Goal: Task Accomplishment & Management: Use online tool/utility

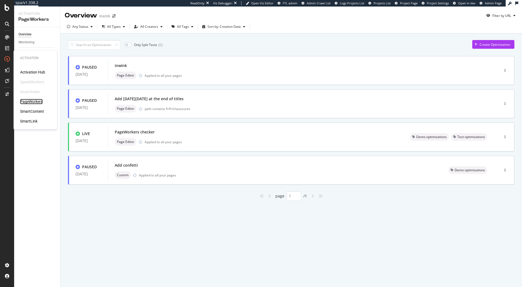
click at [31, 100] on div "PageWorkers" at bounding box center [31, 101] width 23 height 5
click at [212, 70] on div "inwink Page Editor Applied to all your pages" at bounding box center [296, 70] width 362 height 17
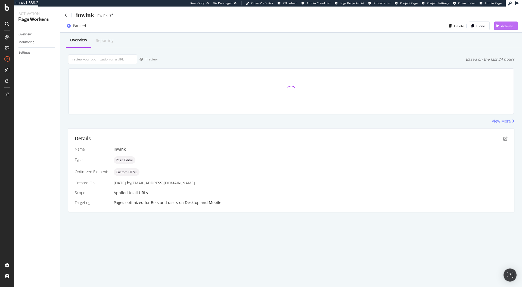
click at [497, 26] on icon "button" at bounding box center [498, 25] width 2 height 3
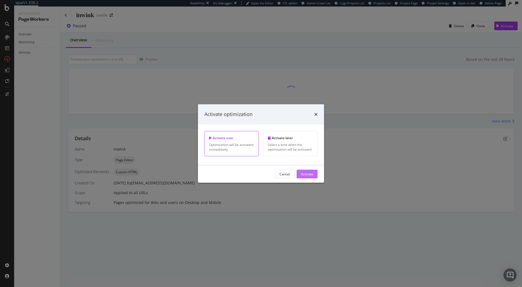
click at [306, 176] on div "Activate" at bounding box center [307, 174] width 12 height 8
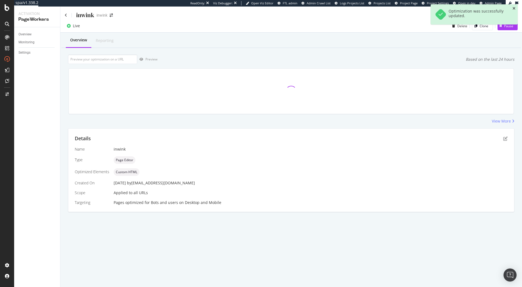
click at [513, 7] on icon "close toast" at bounding box center [514, 9] width 3 height 4
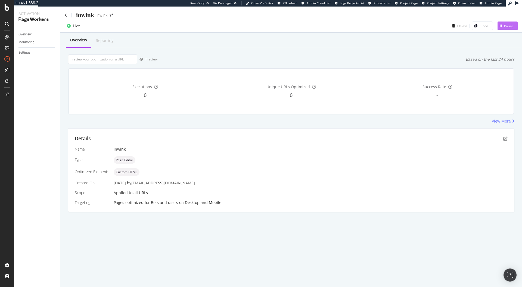
click at [505, 30] on div "Pause" at bounding box center [506, 26] width 16 height 8
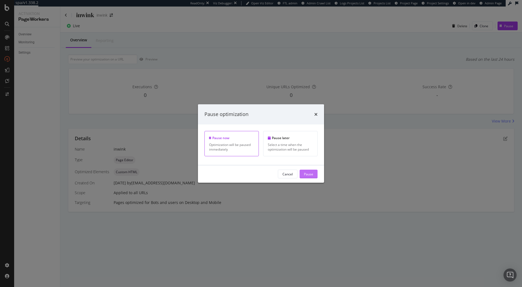
click at [310, 173] on div "Pause" at bounding box center [308, 173] width 9 height 5
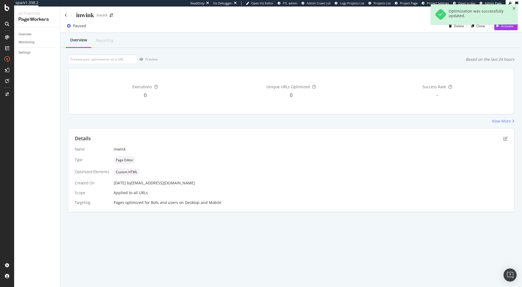
click at [498, 28] on div "Optimization was successfully updated." at bounding box center [474, 16] width 87 height 24
click at [506, 27] on div "Optimization was successfully updated." at bounding box center [474, 16] width 87 height 24
click at [514, 9] on icon "close toast" at bounding box center [514, 9] width 3 height 4
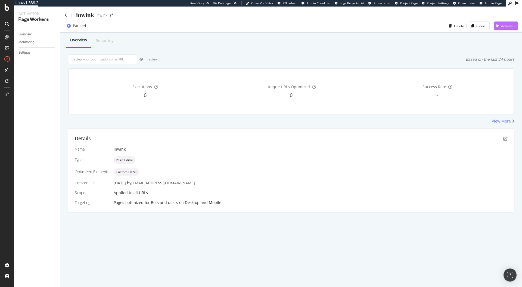
click at [508, 28] on div "Activate" at bounding box center [503, 26] width 19 height 8
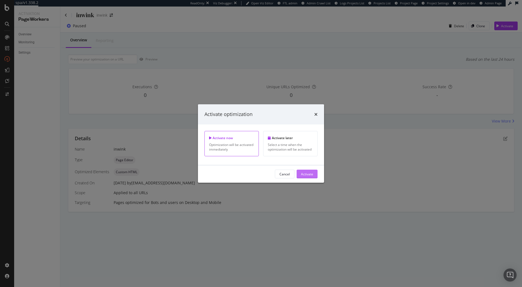
click at [311, 172] on div "Activate" at bounding box center [307, 173] width 12 height 5
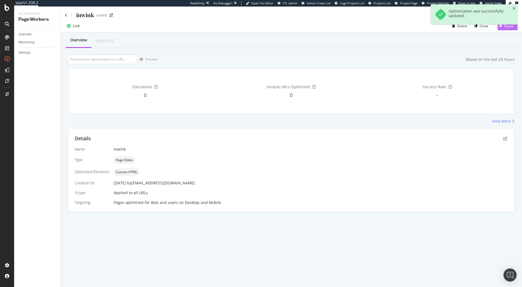
click at [503, 30] on button "Pause" at bounding box center [508, 25] width 20 height 9
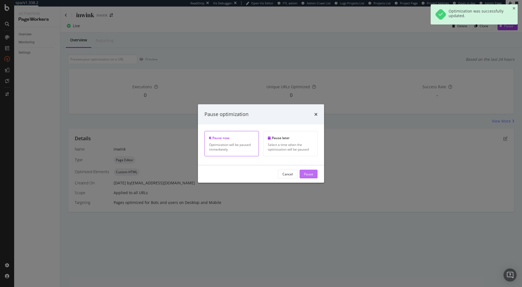
click at [305, 175] on div "Pause" at bounding box center [308, 173] width 9 height 5
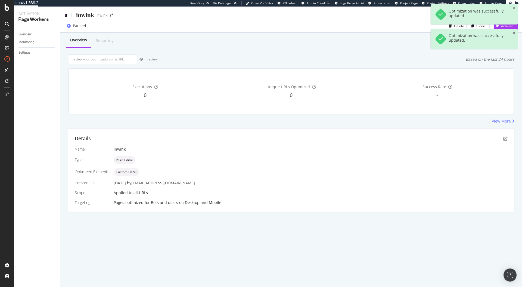
click at [67, 15] on icon at bounding box center [66, 15] width 2 height 4
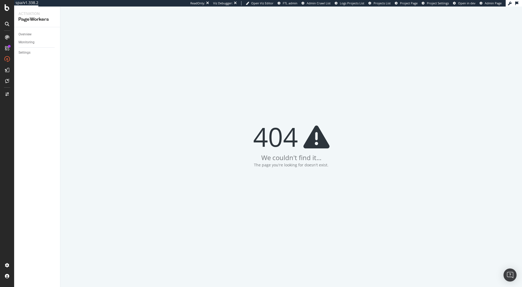
click at [337, 24] on div "404 We couldn't find it... The page you're looking for doesn't exist." at bounding box center [291, 147] width 462 height 280
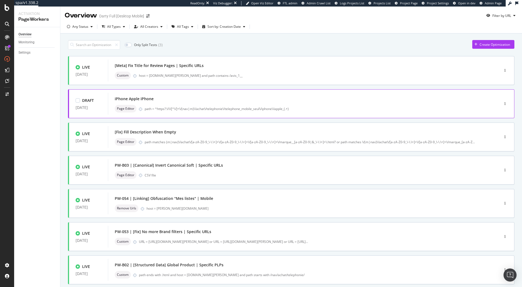
click at [169, 103] on div "iPhone Apple iPhone" at bounding box center [296, 99] width 362 height 8
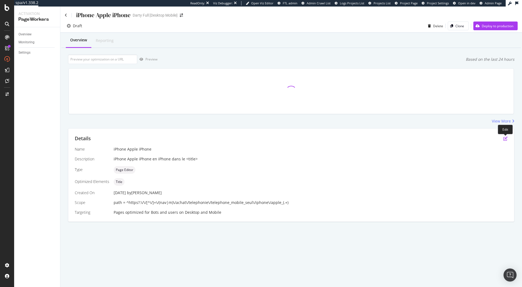
click at [505, 140] on icon "pen-to-square" at bounding box center [505, 138] width 4 height 4
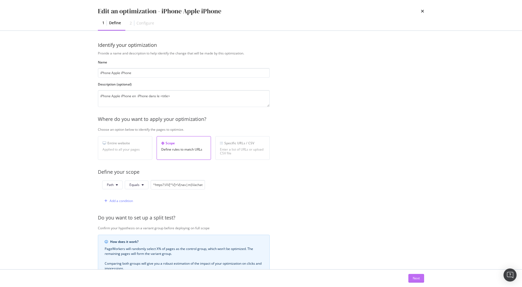
click at [418, 278] on div "Next" at bounding box center [416, 277] width 7 height 5
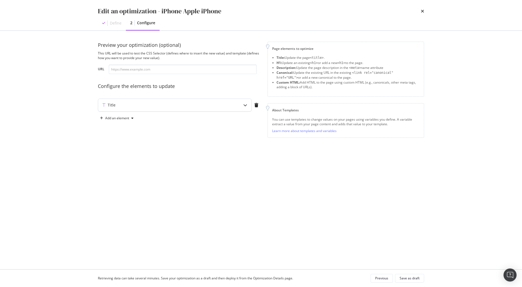
click at [199, 99] on div "Title" at bounding box center [174, 105] width 153 height 13
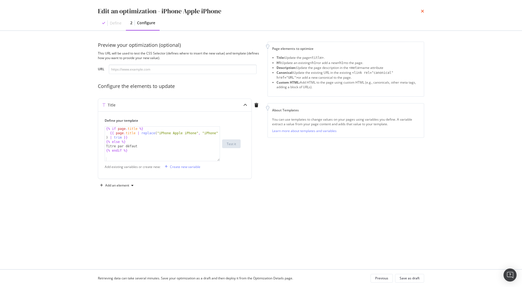
click at [424, 11] on icon "times" at bounding box center [422, 11] width 3 height 4
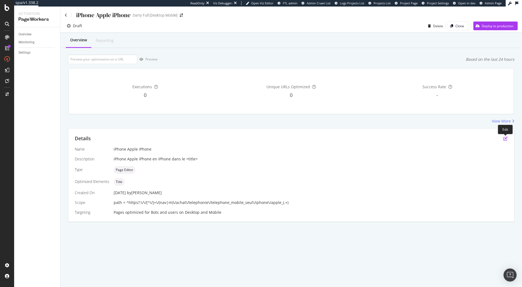
click at [504, 137] on icon "pen-to-square" at bounding box center [505, 138] width 4 height 4
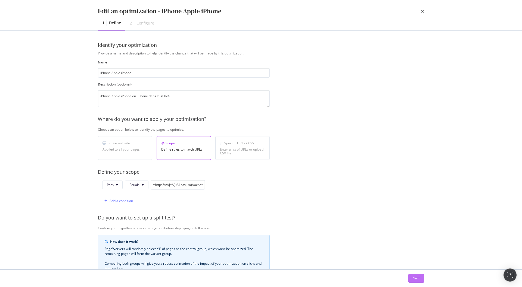
click at [419, 279] on div "Next" at bounding box center [416, 277] width 7 height 5
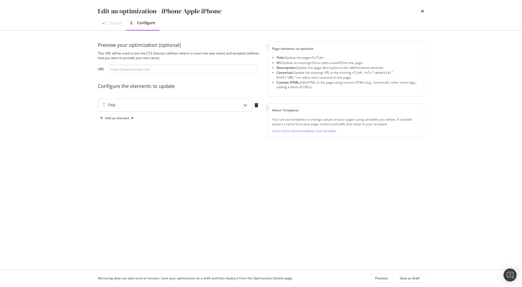
click at [208, 100] on div "Title" at bounding box center [174, 105] width 153 height 13
click at [121, 131] on div "{% if page . title %} {{ page . title | replace ( "iPhone Apple iPhone" , "iPho…" at bounding box center [162, 147] width 115 height 43
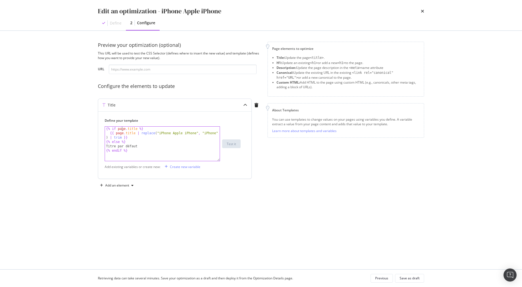
click at [121, 131] on div "{% if page . title %} {{ page . title | replace ( "iPhone Apple iPhone" , "iPho…" at bounding box center [162, 147] width 115 height 43
click at [124, 130] on div "{% if page . title %} {{ page . title | replace ( "iPhone Apple iPhone" , "iPho…" at bounding box center [162, 147] width 115 height 43
click at [129, 128] on div "{% if page . title %} {{ page . title | replace ( "iPhone Apple iPhone" , "iPho…" at bounding box center [162, 147] width 115 height 43
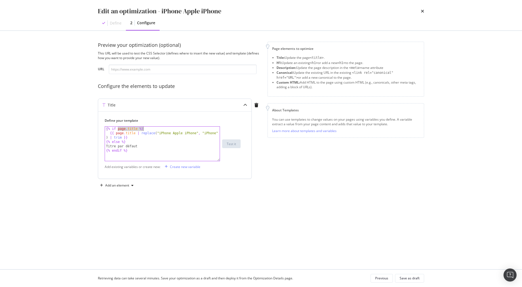
drag, startPoint x: 117, startPoint y: 129, endPoint x: 144, endPoint y: 129, distance: 27.2
click at [144, 129] on div "{% if page . title %} {{ page . title | replace ( "iPhone Apple iPhone" , "iPho…" at bounding box center [162, 147] width 115 height 43
click at [128, 129] on div "{% if page . title %} {{ page . title | replace ( "iPhone Apple iPhone" , "iPho…" at bounding box center [162, 147] width 115 height 43
click at [142, 129] on div "{% if page . title %} {{ page . title | replace ( "iPhone Apple iPhone" , "iPho…" at bounding box center [162, 147] width 115 height 43
click at [119, 145] on div "{% if page . title %} {{ page . title | replace ( "iPhone Apple iPhone" , "iPho…" at bounding box center [162, 147] width 115 height 43
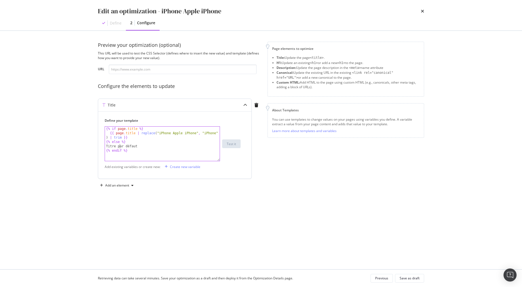
click at [119, 145] on div "{% if page . title %} {{ page . title | replace ( "iPhone Apple iPhone" , "iPho…" at bounding box center [162, 147] width 115 height 43
click at [136, 144] on div "{% if page . title %} {{ page . title | replace ( "iPhone Apple iPhone" , "iPho…" at bounding box center [162, 147] width 115 height 43
click at [122, 135] on div "{% if page . title %} {{ page . title | replace ( "iPhone Apple iPhone" , "iPho…" at bounding box center [162, 147] width 115 height 43
drag, startPoint x: 118, startPoint y: 128, endPoint x: 138, endPoint y: 128, distance: 19.6
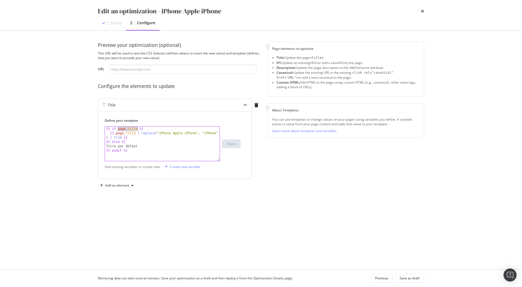
click at [138, 128] on div "{% if page . title %} {{ page . title | replace ( "iPhone Apple iPhone" , "iPho…" at bounding box center [162, 147] width 115 height 43
type textarea "{% if page.title %}"
click at [210, 168] on div "Add existing variables or create new: Create new variable" at bounding box center [175, 166] width 140 height 9
click at [190, 166] on div "Create new variable" at bounding box center [185, 166] width 30 height 5
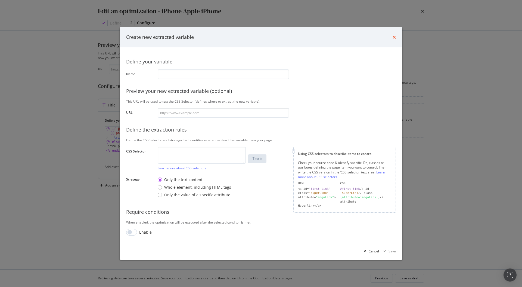
click at [394, 37] on icon "times" at bounding box center [394, 37] width 3 height 4
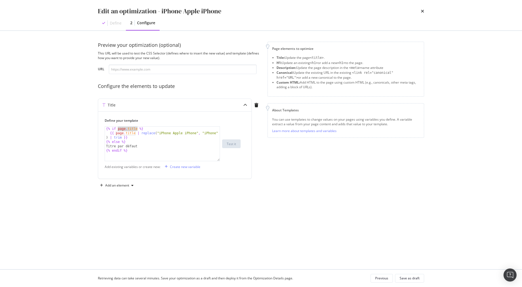
click at [216, 92] on div "Preview your optimization (optional) This URL will be used to test the CSS Sele…" at bounding box center [179, 116] width 163 height 148
click at [208, 208] on div "Preview your optimization (optional) This URL will be used to test the CSS Sele…" at bounding box center [261, 150] width 326 height 216
click at [423, 10] on icon "times" at bounding box center [422, 11] width 3 height 4
